Goal: Book appointment/travel/reservation

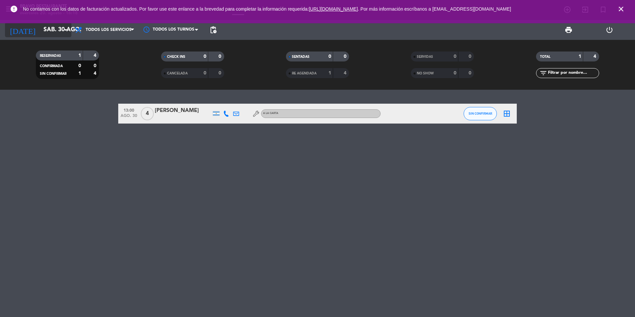
click at [57, 26] on input "sáb. 30 ago." at bounding box center [78, 29] width 77 height 13
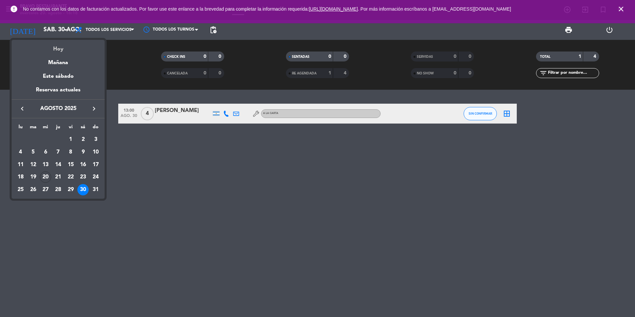
click at [66, 48] on div "Hoy" at bounding box center [58, 47] width 93 height 14
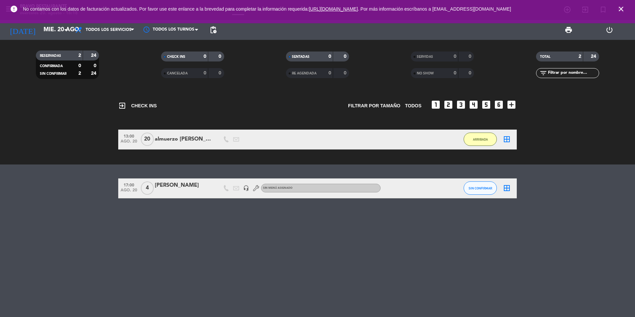
click at [142, 186] on span "4" at bounding box center [147, 187] width 13 height 13
drag, startPoint x: 142, startPoint y: 186, endPoint x: 115, endPoint y: 116, distance: 75.0
click at [142, 186] on span "4" at bounding box center [147, 187] width 13 height 13
click at [63, 30] on icon "arrow_drop_down" at bounding box center [66, 30] width 8 height 8
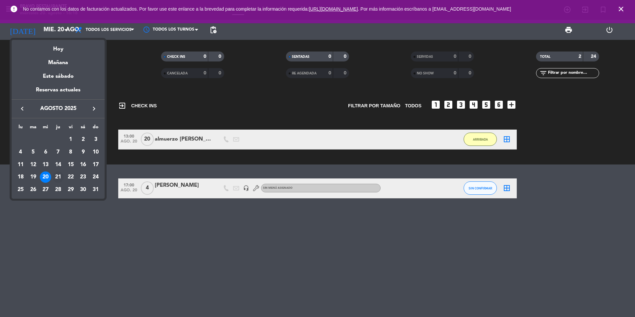
click at [57, 173] on div "21" at bounding box center [58, 176] width 11 height 11
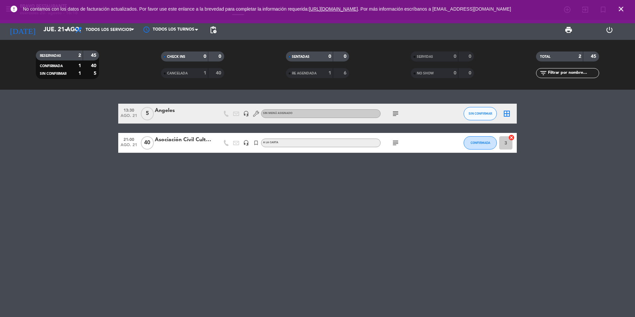
click at [394, 144] on icon "subject" at bounding box center [396, 143] width 8 height 8
click at [401, 235] on div "13:30 ago. 21 5 Angeles headset_mic Sin menú asignado subject SIN CONFIRMAR bor…" at bounding box center [317, 203] width 635 height 227
click at [57, 29] on input "jue. 21 ago." at bounding box center [78, 29] width 77 height 13
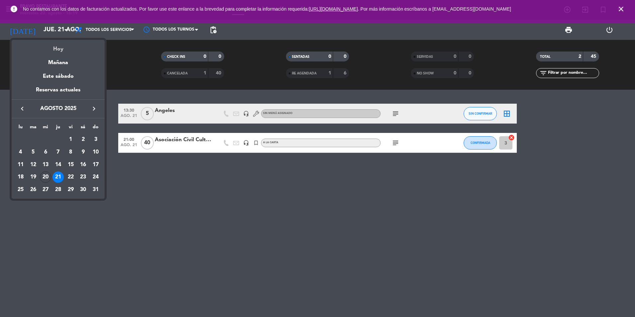
click at [63, 52] on div "Hoy" at bounding box center [58, 47] width 93 height 14
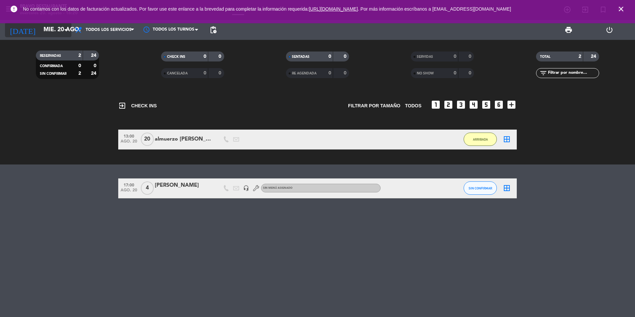
click at [51, 31] on input "mié. 20 ago." at bounding box center [78, 29] width 77 height 13
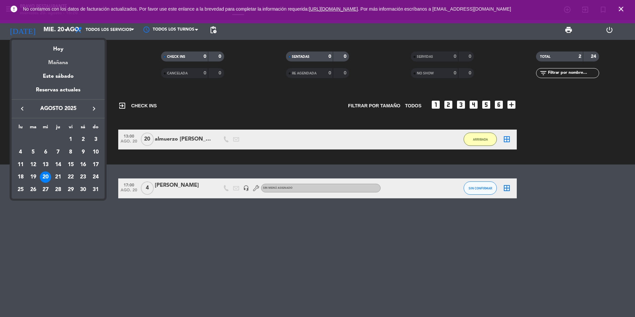
click at [62, 66] on div "Mañana" at bounding box center [58, 60] width 93 height 14
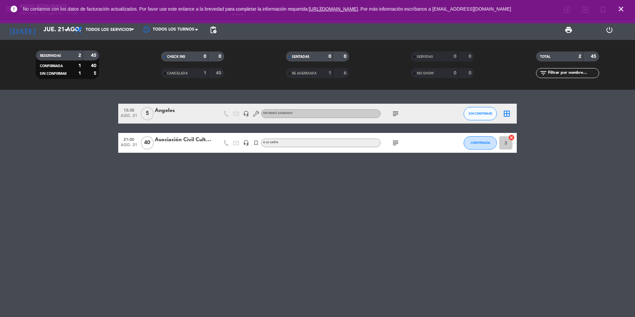
click at [396, 144] on icon "subject" at bounding box center [396, 143] width 8 height 8
click at [295, 252] on div "13:30 ago. 21 5 Angeles headset_mic Sin menú asignado subject SIN CONFIRMAR bor…" at bounding box center [317, 203] width 635 height 227
click at [396, 140] on icon "subject" at bounding box center [396, 143] width 8 height 8
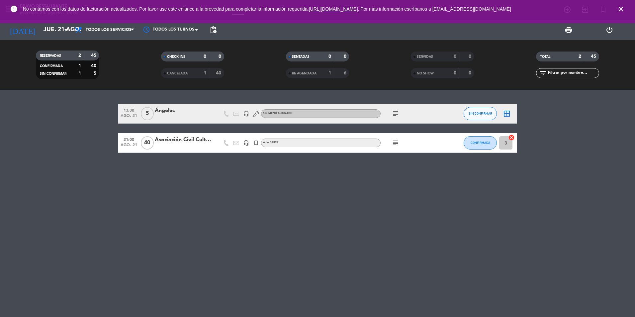
click at [396, 140] on icon "subject" at bounding box center [396, 143] width 8 height 8
click at [396, 143] on icon "subject" at bounding box center [396, 143] width 8 height 8
click at [294, 197] on div "13:30 ago. 21 5 Angeles headset_mic Sin menú asignado subject SIN CONFIRMAR bor…" at bounding box center [317, 203] width 635 height 227
click at [64, 35] on input "jue. 21 ago." at bounding box center [78, 29] width 77 height 13
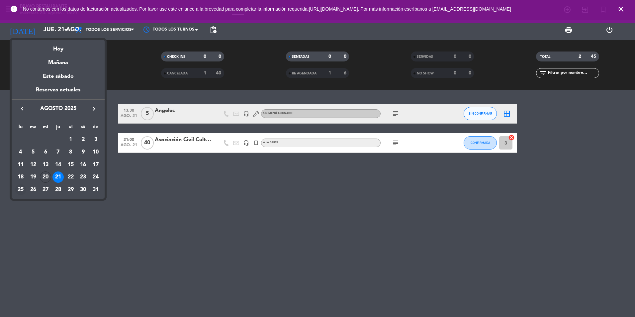
click at [21, 189] on div "25" at bounding box center [20, 189] width 11 height 11
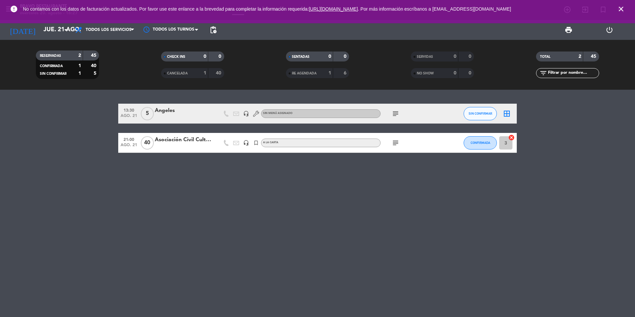
type input "lun. 25 ago."
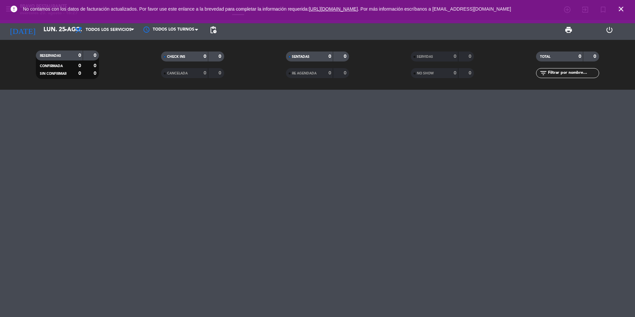
click at [626, 7] on span "close" at bounding box center [621, 9] width 18 height 18
click at [620, 9] on icon "close" at bounding box center [621, 9] width 8 height 8
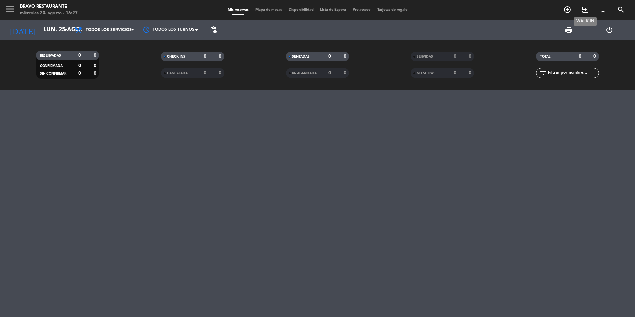
click at [578, 11] on span "exit_to_app" at bounding box center [586, 9] width 18 height 11
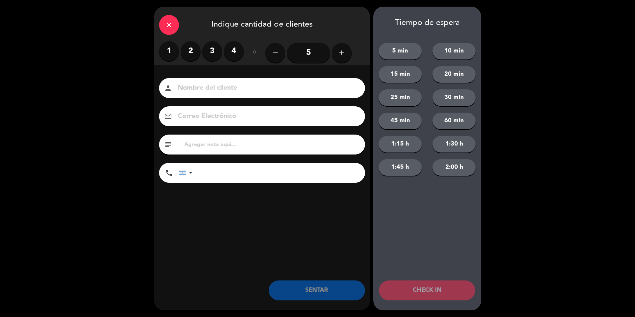
click at [170, 21] on icon "close" at bounding box center [169, 25] width 8 height 8
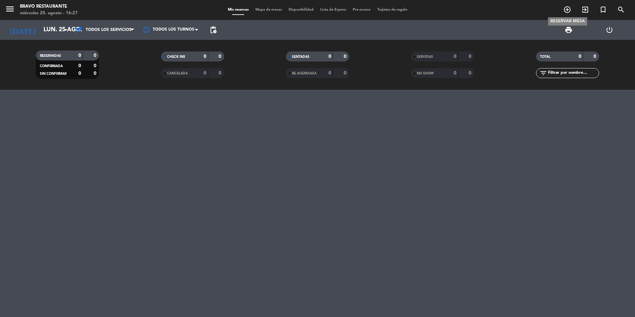
click at [569, 11] on icon "add_circle_outline" at bounding box center [568, 10] width 8 height 8
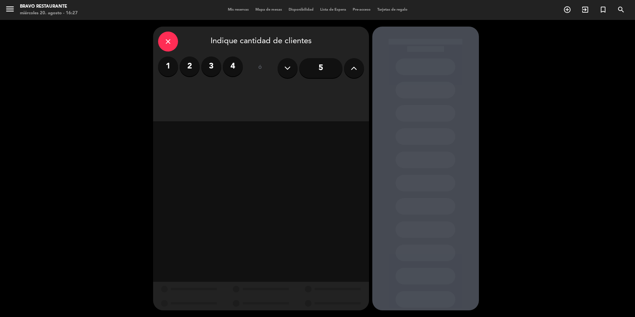
click at [234, 59] on label "4" at bounding box center [233, 66] width 20 height 20
click at [252, 92] on div "Almuerzo" at bounding box center [235, 90] width 50 height 13
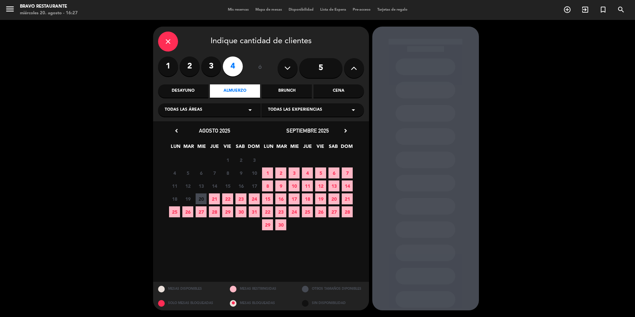
click at [174, 209] on span "25" at bounding box center [174, 211] width 11 height 11
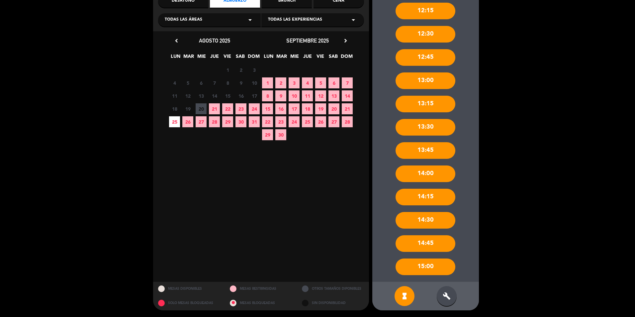
click at [448, 290] on div "build" at bounding box center [447, 296] width 20 height 20
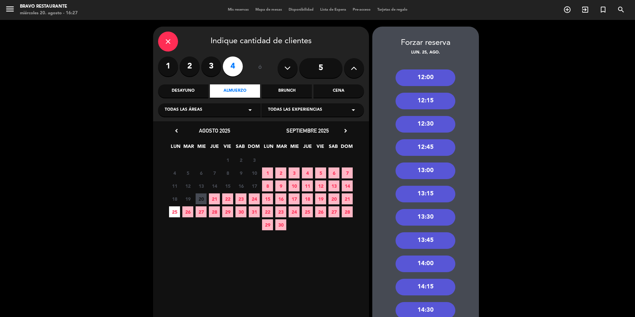
click at [431, 75] on div "12:00" at bounding box center [426, 77] width 60 height 17
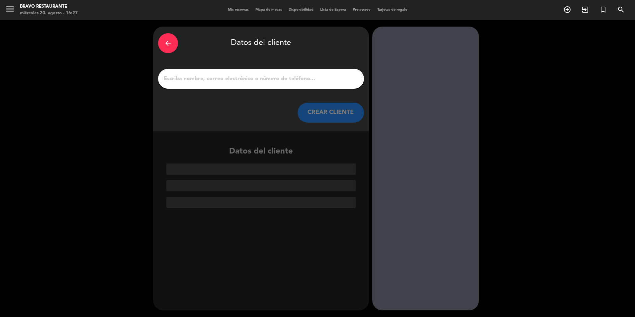
click at [254, 79] on input "1" at bounding box center [261, 78] width 196 height 9
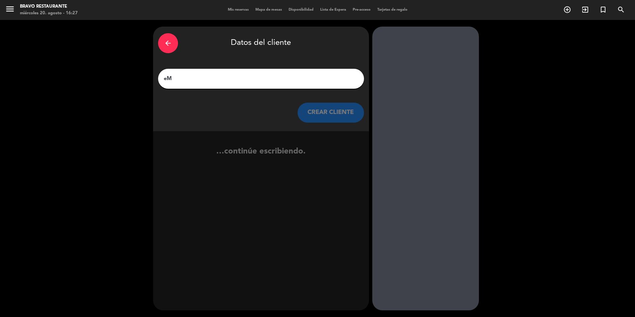
type input "e"
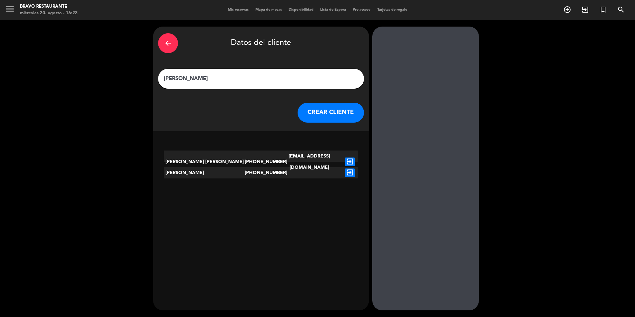
type input "[PERSON_NAME]"
click at [352, 172] on icon "exit_to_app" at bounding box center [350, 172] width 10 height 9
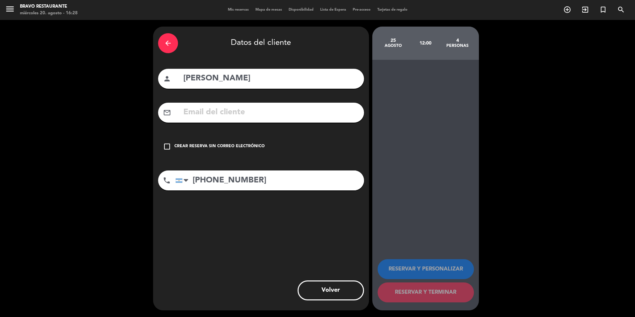
click at [186, 82] on input "[PERSON_NAME]" at bounding box center [271, 79] width 176 height 14
type input "[PERSON_NAME]"
click at [251, 147] on div "Crear reserva sin correo electrónico" at bounding box center [219, 146] width 90 height 7
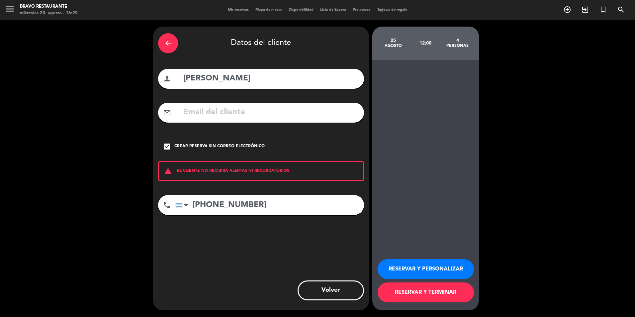
click at [429, 294] on button "RESERVAR Y TERMINAR" at bounding box center [426, 292] width 96 height 20
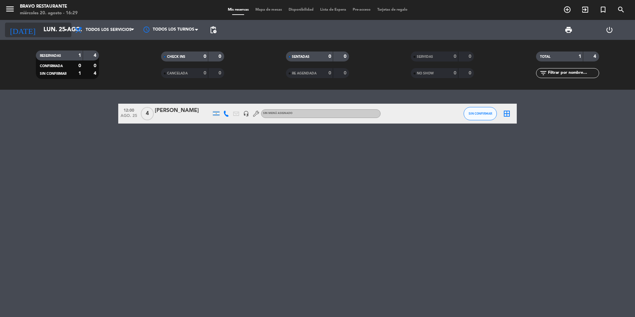
click at [48, 30] on input "lun. 25 ago." at bounding box center [78, 29] width 77 height 13
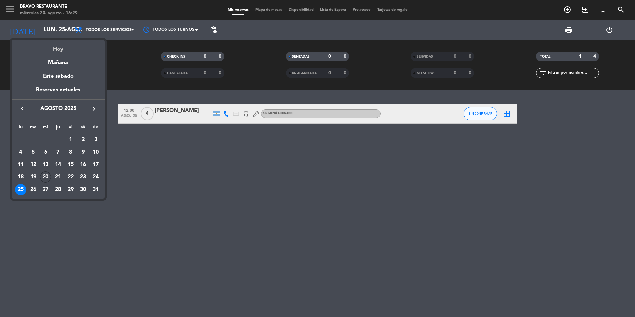
click at [67, 51] on div "Hoy" at bounding box center [58, 47] width 93 height 14
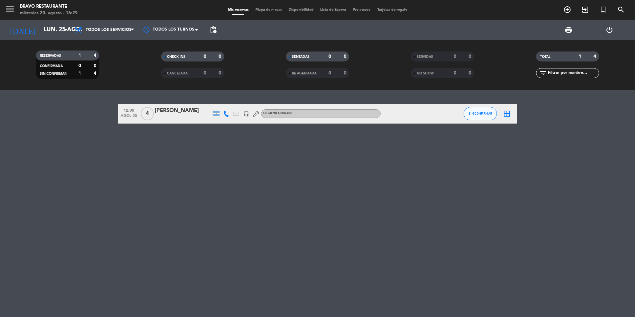
type input "mié. 20 ago."
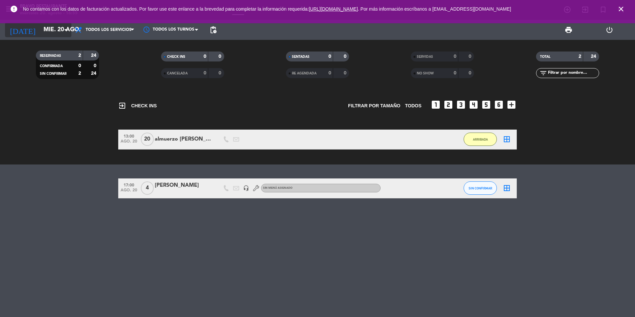
click at [44, 29] on input "mié. 20 ago." at bounding box center [78, 29] width 77 height 13
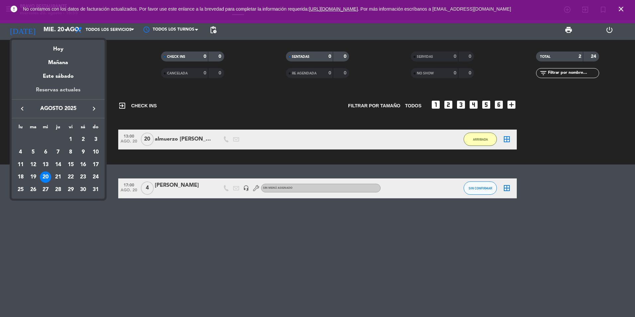
click at [67, 91] on div "Reservas actuales" at bounding box center [58, 93] width 93 height 14
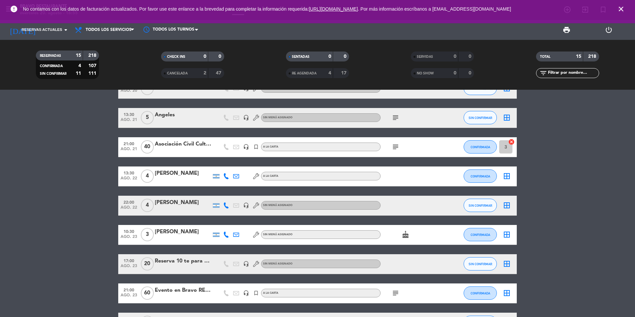
scroll to position [133, 0]
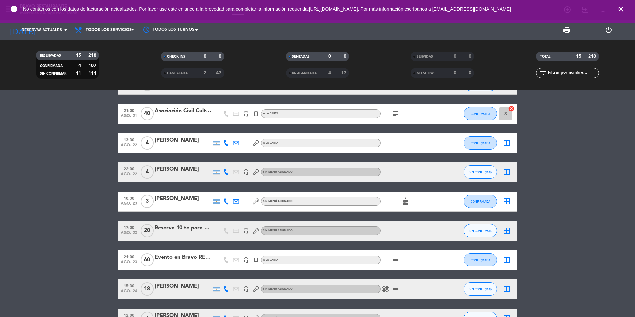
click at [397, 262] on icon "subject" at bounding box center [396, 260] width 8 height 8
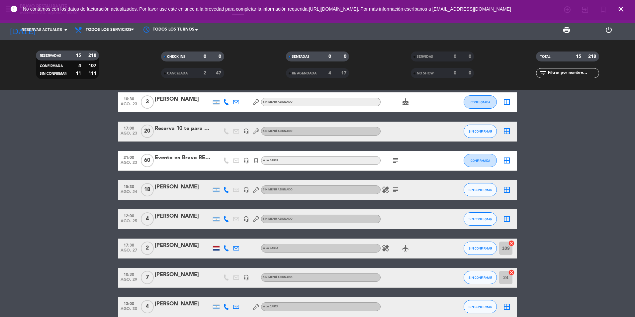
scroll to position [233, 0]
click at [52, 20] on div "error No contamos con los datos de facturación actualizados. Por favor use este…" at bounding box center [317, 11] width 635 height 23
click at [59, 33] on span "Reservas actuales" at bounding box center [42, 30] width 41 height 6
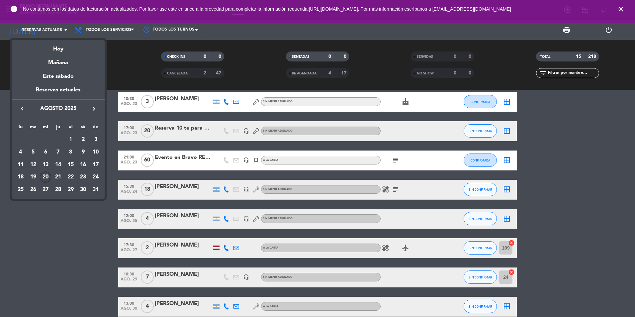
click at [46, 30] on div at bounding box center [317, 158] width 635 height 317
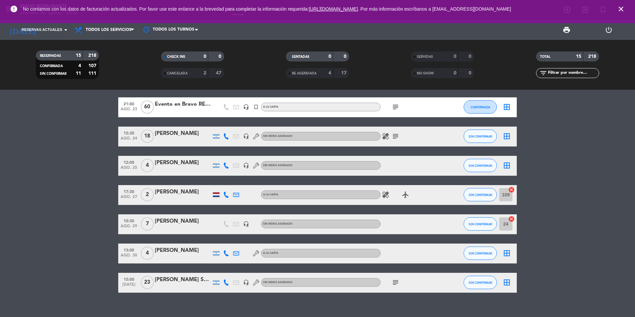
scroll to position [295, 0]
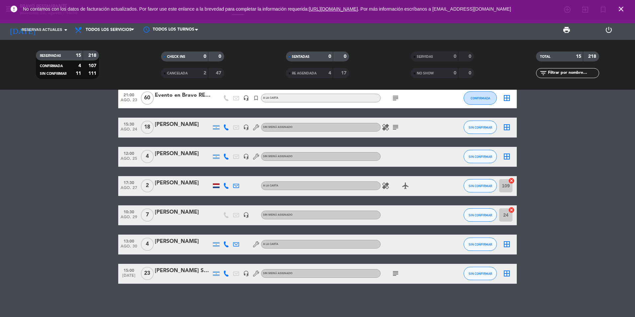
click at [399, 273] on icon "subject" at bounding box center [396, 273] width 8 height 8
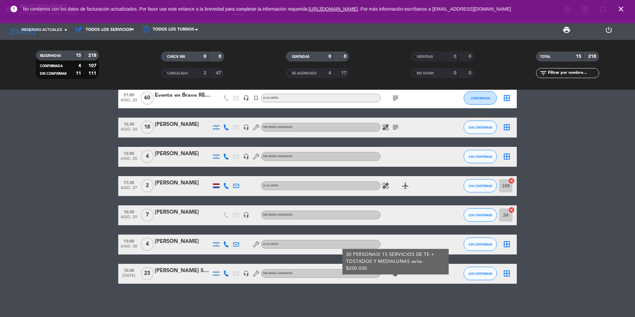
click at [399, 273] on icon "subject" at bounding box center [396, 273] width 8 height 8
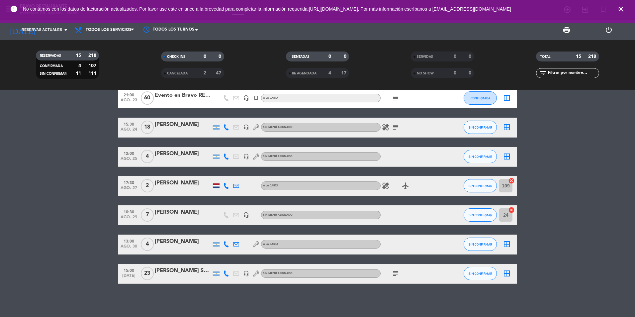
click at [171, 292] on div "exit_to_app CHECK INS Filtrar por tamaño TODOS looks_one looks_two looks_3 look…" at bounding box center [317, 203] width 635 height 227
click at [47, 31] on span "Reservas actuales" at bounding box center [42, 30] width 41 height 6
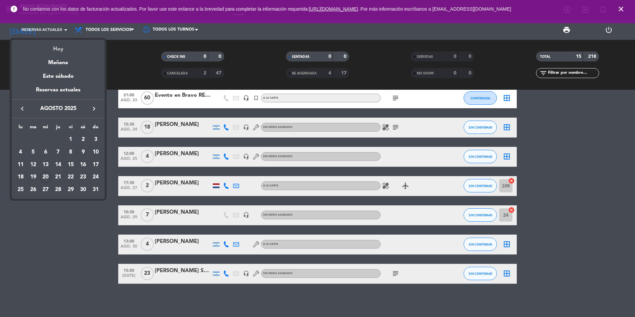
click at [55, 46] on div "Hoy" at bounding box center [58, 47] width 93 height 14
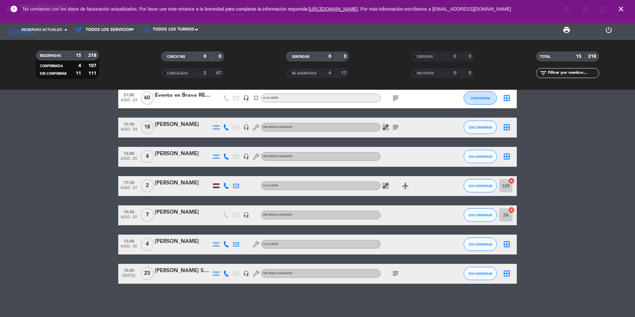
type input "mié. 20 ago."
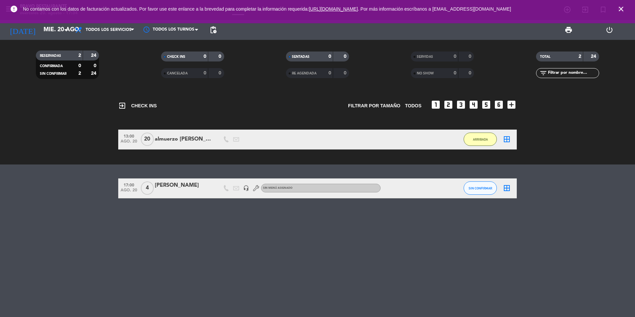
click at [619, 7] on icon "close" at bounding box center [621, 9] width 8 height 8
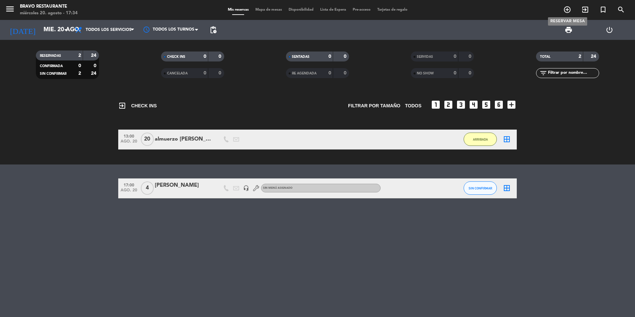
click at [563, 13] on span "add_circle_outline" at bounding box center [568, 9] width 18 height 11
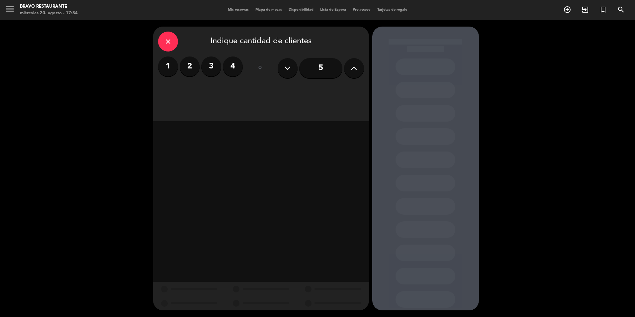
click at [349, 71] on button at bounding box center [354, 68] width 20 height 20
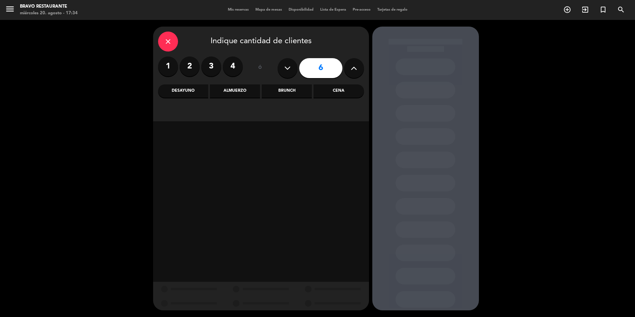
click at [349, 71] on button at bounding box center [354, 68] width 20 height 20
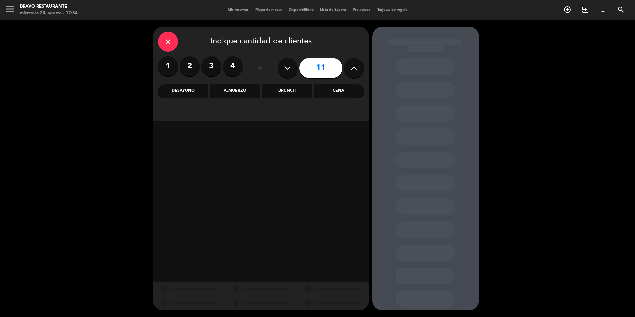
click at [349, 71] on button at bounding box center [354, 68] width 20 height 20
type input "14"
click at [246, 93] on div "Almuerzo" at bounding box center [235, 90] width 50 height 13
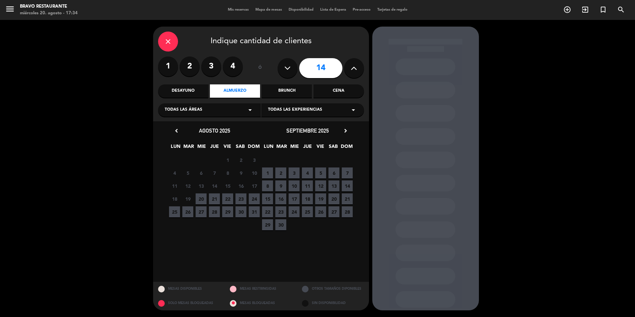
click at [174, 212] on span "25" at bounding box center [174, 211] width 11 height 11
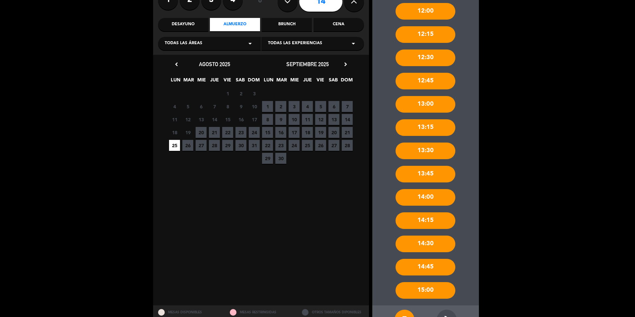
scroll to position [57, 0]
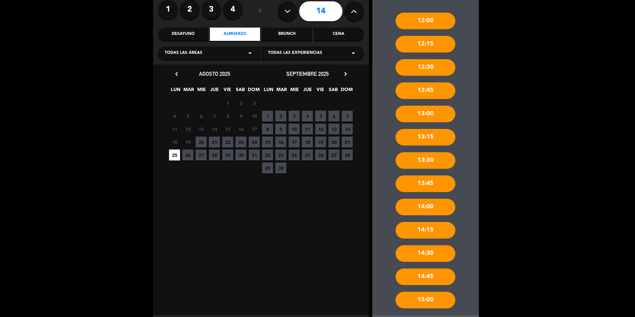
click at [441, 66] on div "12:30" at bounding box center [426, 67] width 60 height 17
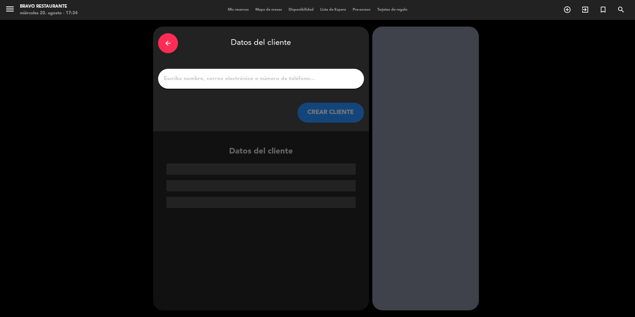
click at [228, 81] on input "1" at bounding box center [261, 78] width 196 height 9
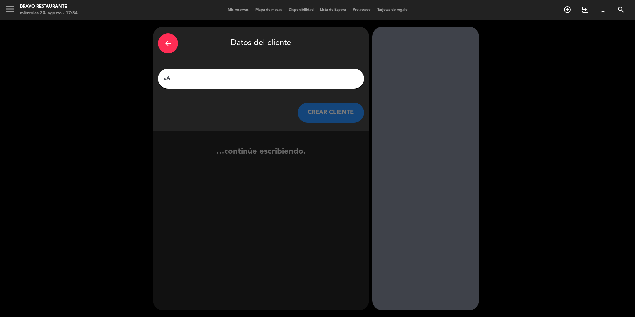
type input "c"
type input "[PERSON_NAME]"
click at [338, 113] on button "CREAR CLIENTE" at bounding box center [331, 113] width 66 height 20
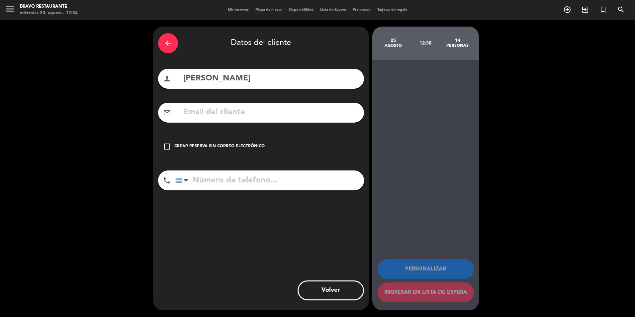
click at [202, 143] on div "Crear reserva sin correo electrónico" at bounding box center [219, 146] width 90 height 7
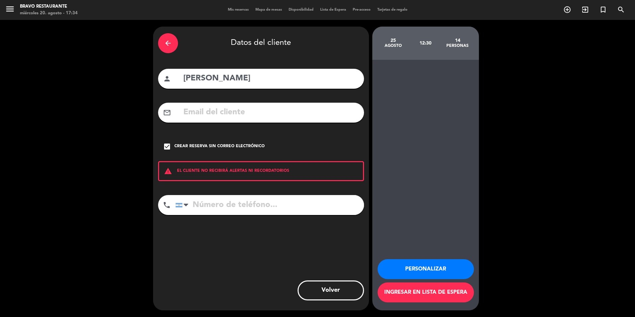
click at [260, 210] on input "tel" at bounding box center [269, 205] width 189 height 20
type input "1144457381"
click at [434, 273] on button "Personalizar" at bounding box center [426, 269] width 96 height 20
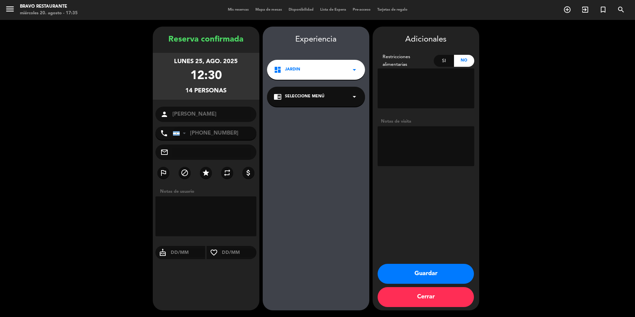
click at [445, 138] on textarea at bounding box center [426, 146] width 97 height 40
type textarea "Mesa 11 a 16"
click at [438, 273] on button "Guardar" at bounding box center [426, 274] width 96 height 20
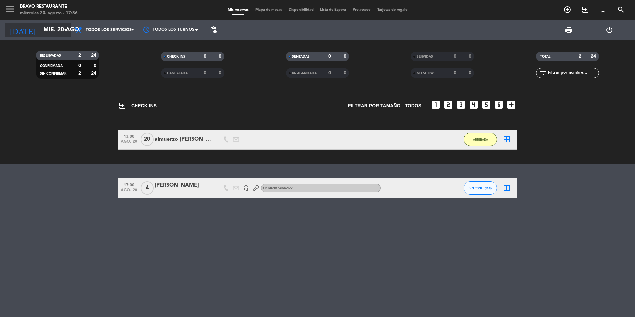
click at [56, 27] on input "mié. 20 ago." at bounding box center [78, 29] width 77 height 13
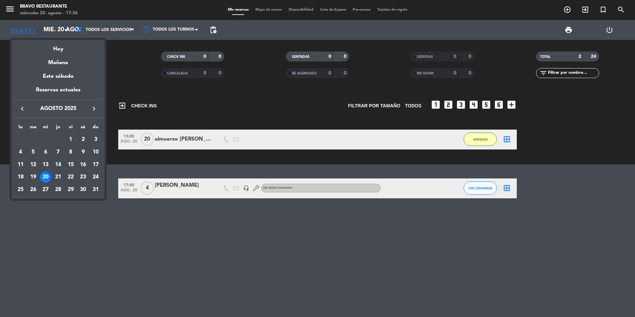
click at [23, 188] on div "25" at bounding box center [20, 189] width 11 height 11
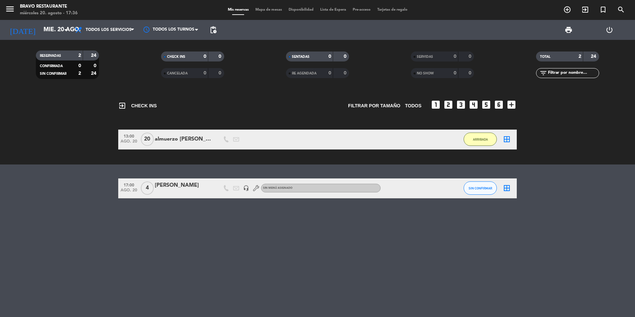
type input "lun. 25 ago."
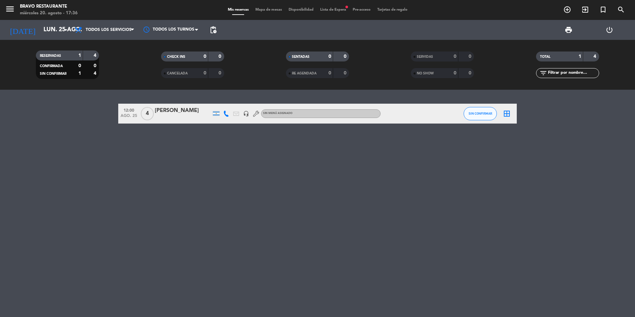
click at [335, 15] on div "menu Bravo Restaurante miércoles 20. agosto - 17:36 Mis reservas Mapa de mesas …" at bounding box center [317, 10] width 635 height 20
click at [335, 12] on div "Mis reservas Mapa de mesas Disponibilidad Lista de Espera fiber_manual_record P…" at bounding box center [318, 10] width 186 height 6
click at [336, 9] on span "Lista de Espera fiber_manual_record" at bounding box center [333, 10] width 33 height 4
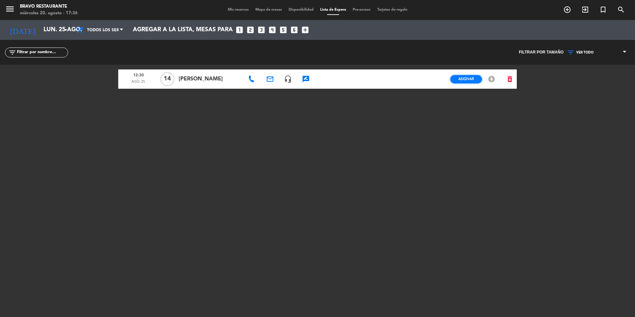
click at [472, 81] on span "Asignar" at bounding box center [467, 78] width 16 height 5
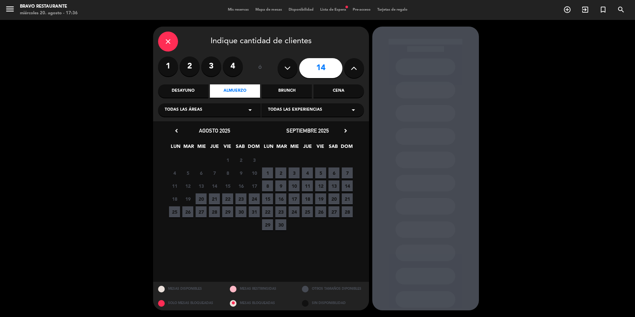
click at [173, 216] on span "25" at bounding box center [174, 211] width 11 height 11
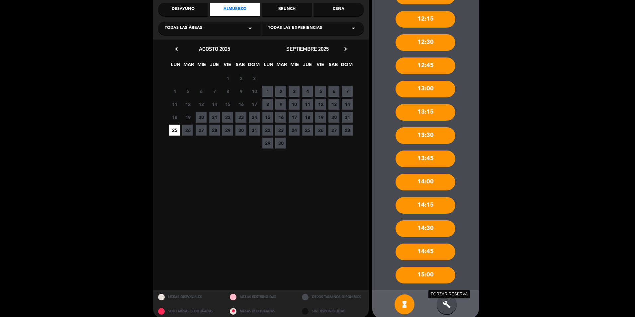
scroll to position [90, 0]
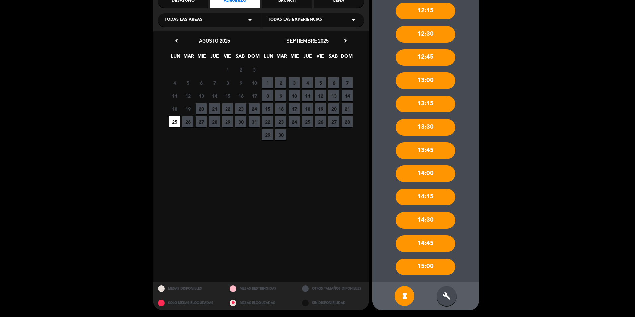
click at [448, 292] on icon "build" at bounding box center [447, 296] width 8 height 8
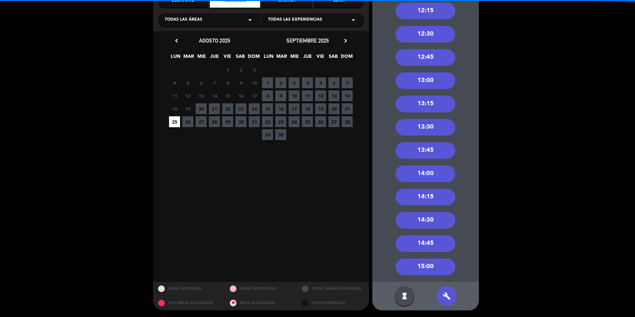
scroll to position [0, 0]
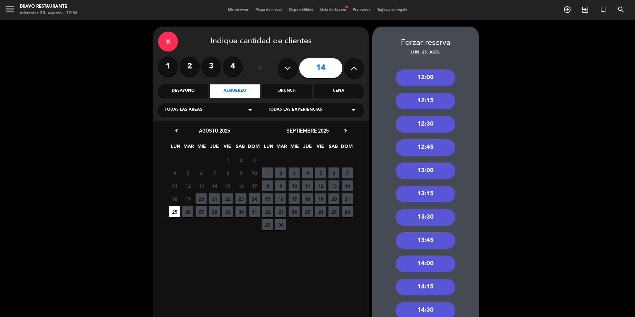
click at [429, 116] on div "12:30" at bounding box center [426, 124] width 60 height 17
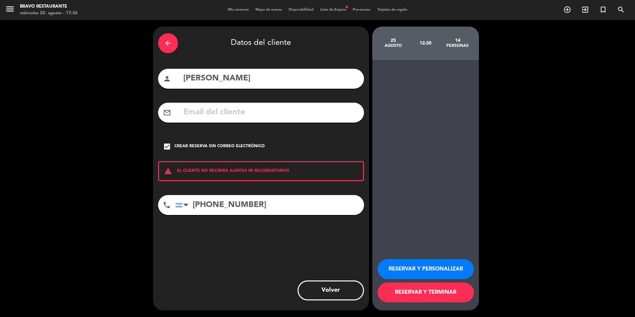
click at [450, 263] on button "RESERVAR Y PERSONALIZAR" at bounding box center [426, 269] width 96 height 20
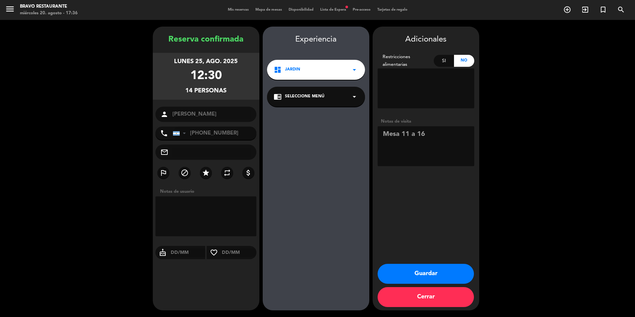
click at [407, 277] on button "Guardar" at bounding box center [426, 274] width 96 height 20
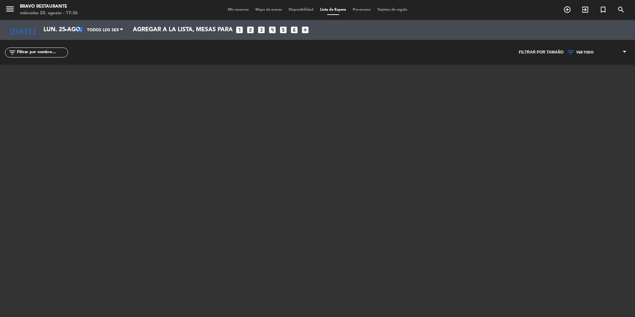
click at [238, 12] on span "Mis reservas" at bounding box center [239, 10] width 28 height 4
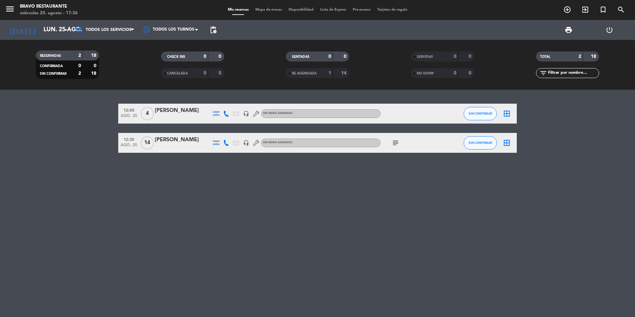
click at [404, 143] on div "subject" at bounding box center [411, 143] width 60 height 20
click at [400, 143] on span "subject" at bounding box center [396, 143] width 10 height 8
click at [398, 143] on icon "subject" at bounding box center [396, 143] width 8 height 8
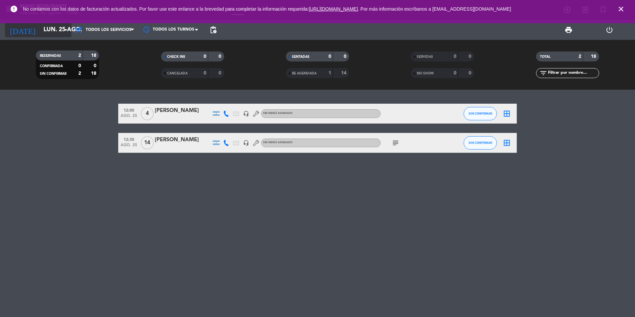
click at [54, 25] on input "lun. 25 ago." at bounding box center [78, 29] width 77 height 13
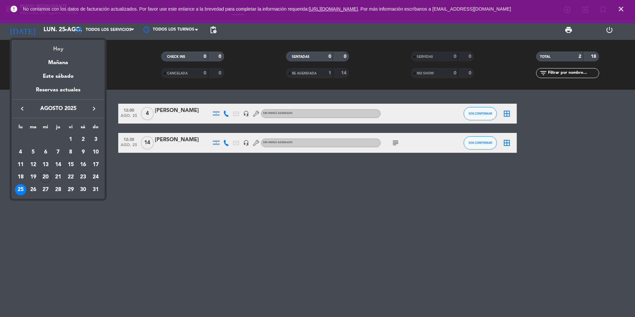
click at [63, 44] on div "Hoy" at bounding box center [58, 47] width 93 height 14
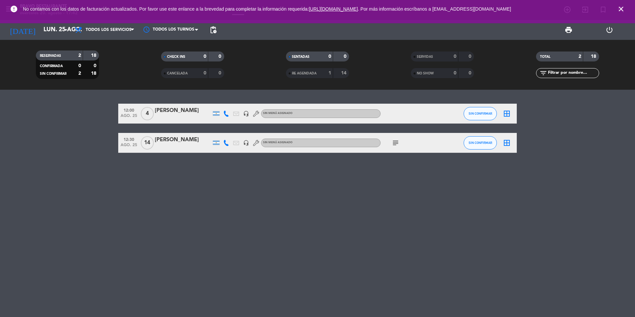
type input "mié. 20 ago."
